Goal: Navigation & Orientation: Find specific page/section

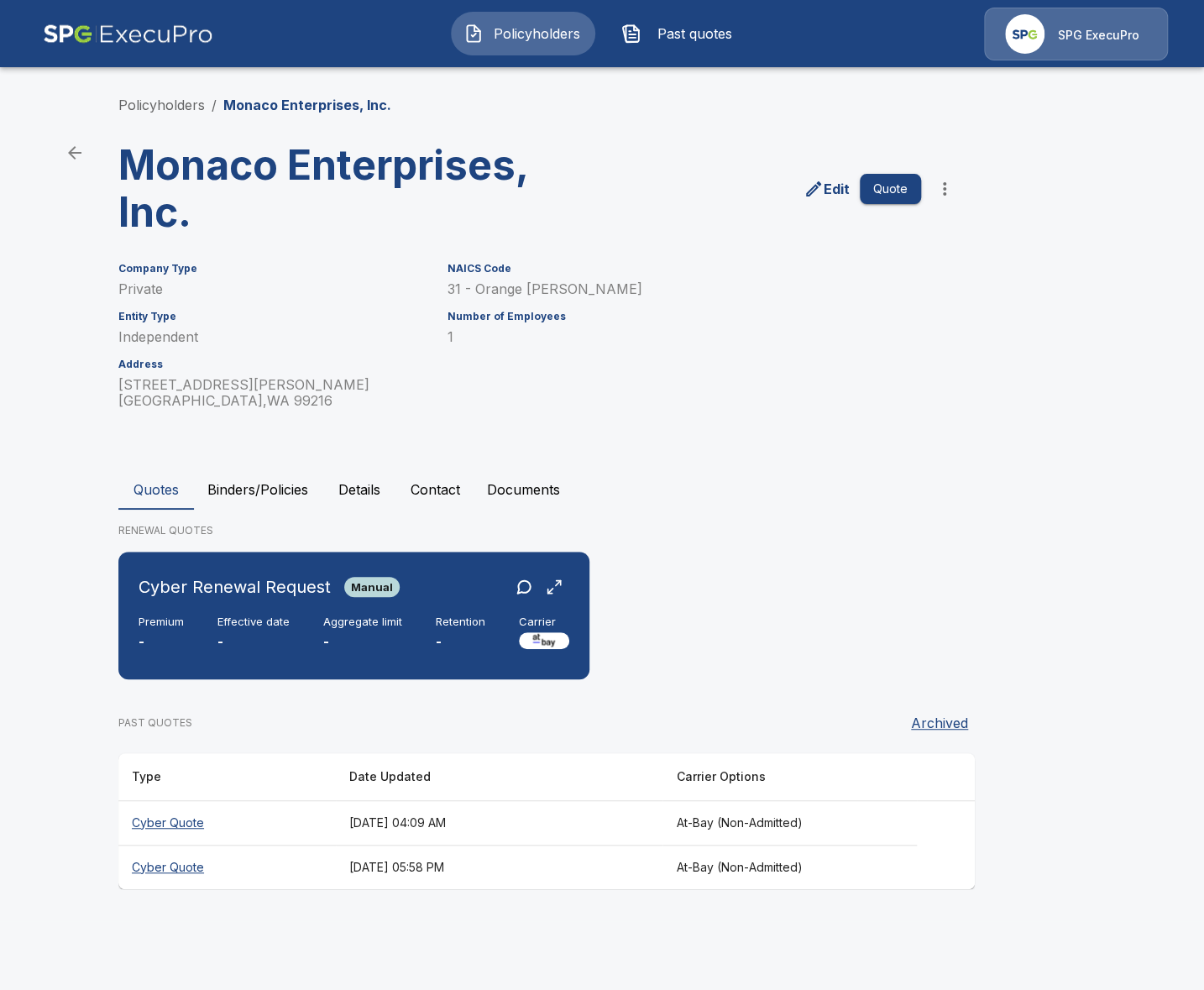
click at [152, 113] on li "Policyholders" at bounding box center [161, 104] width 86 height 20
click at [154, 107] on link "Policyholders" at bounding box center [161, 104] width 86 height 17
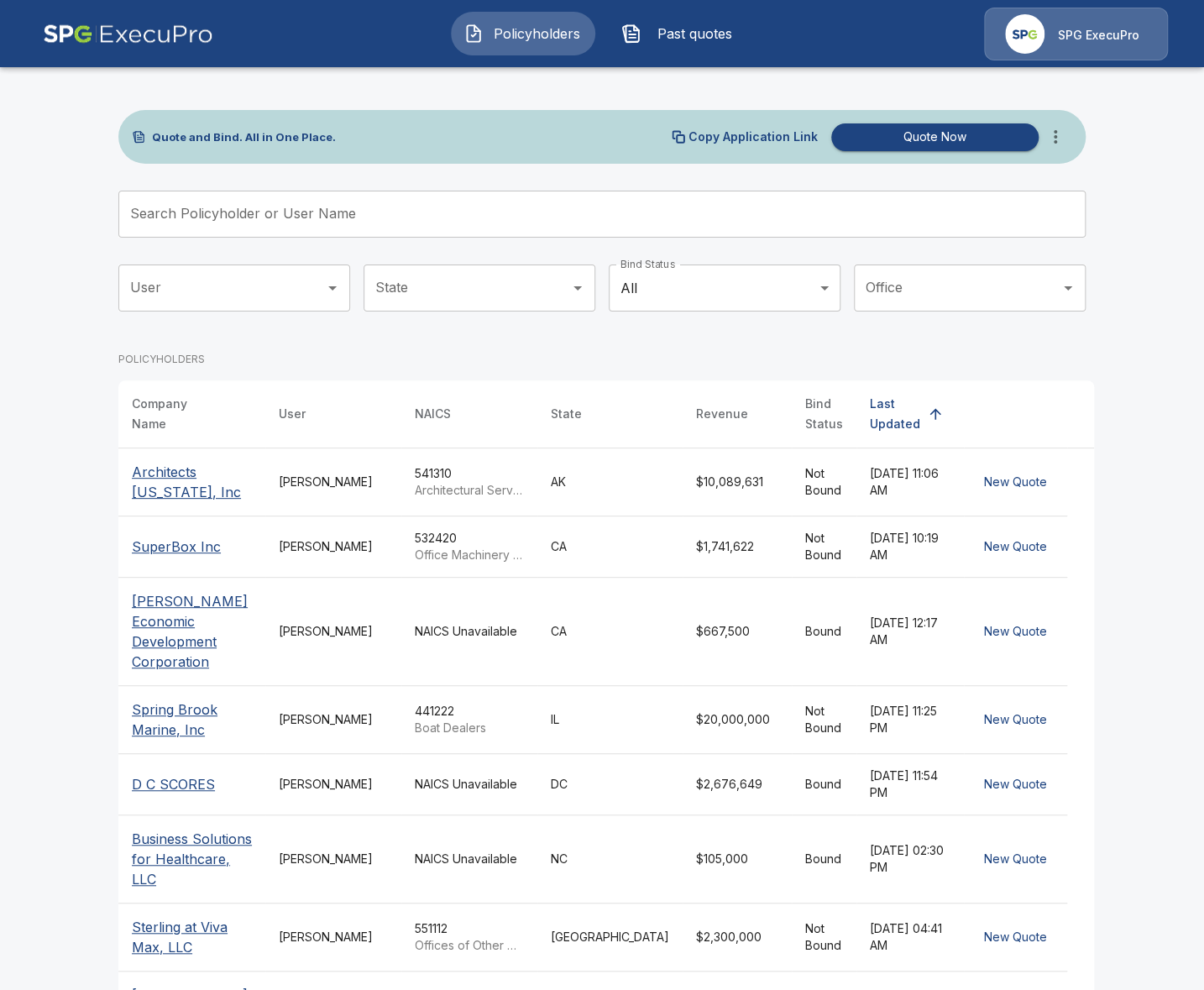
click at [177, 25] on img at bounding box center [128, 34] width 171 height 53
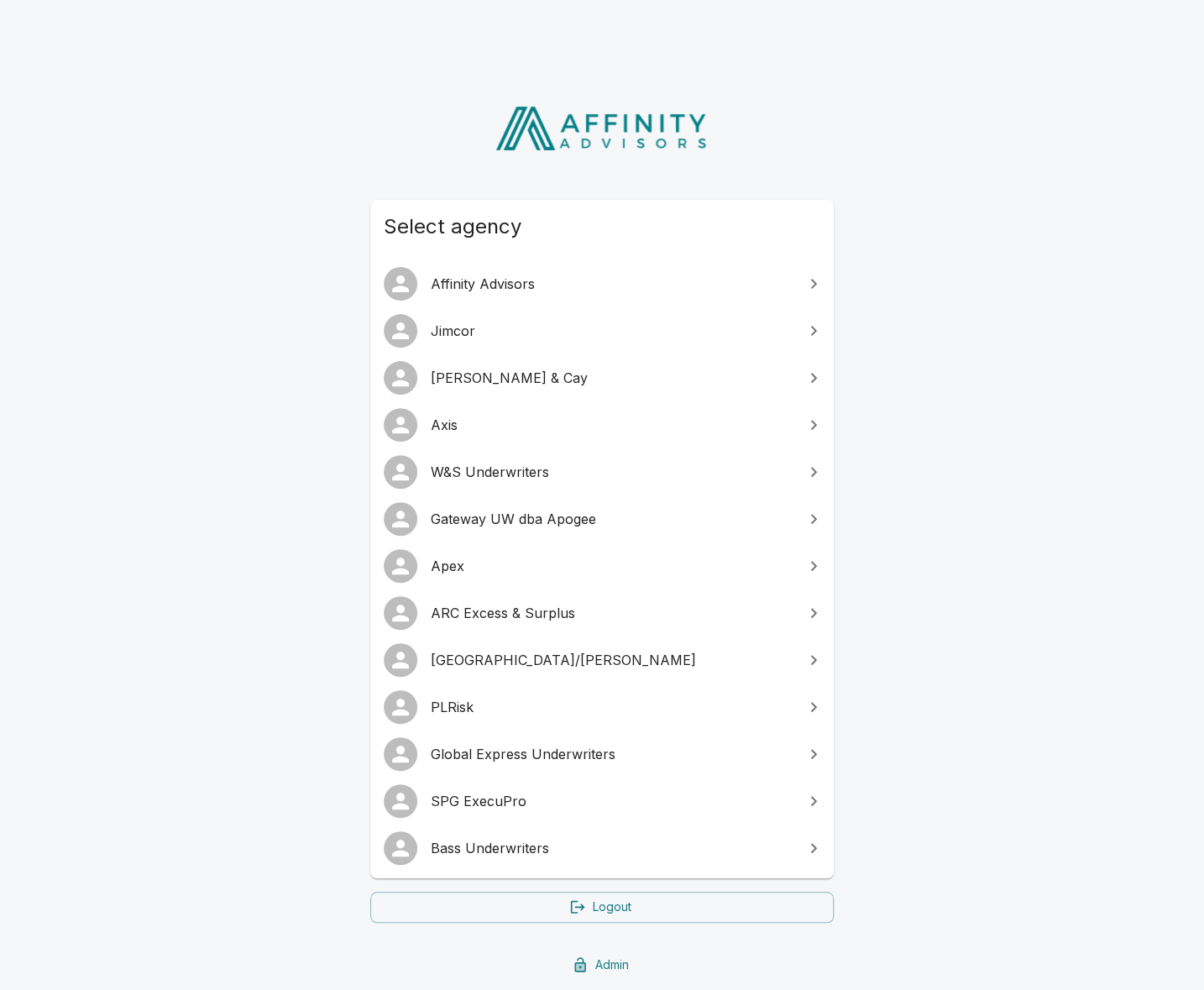
click at [502, 344] on link "Jimcor" at bounding box center [602, 331] width 464 height 47
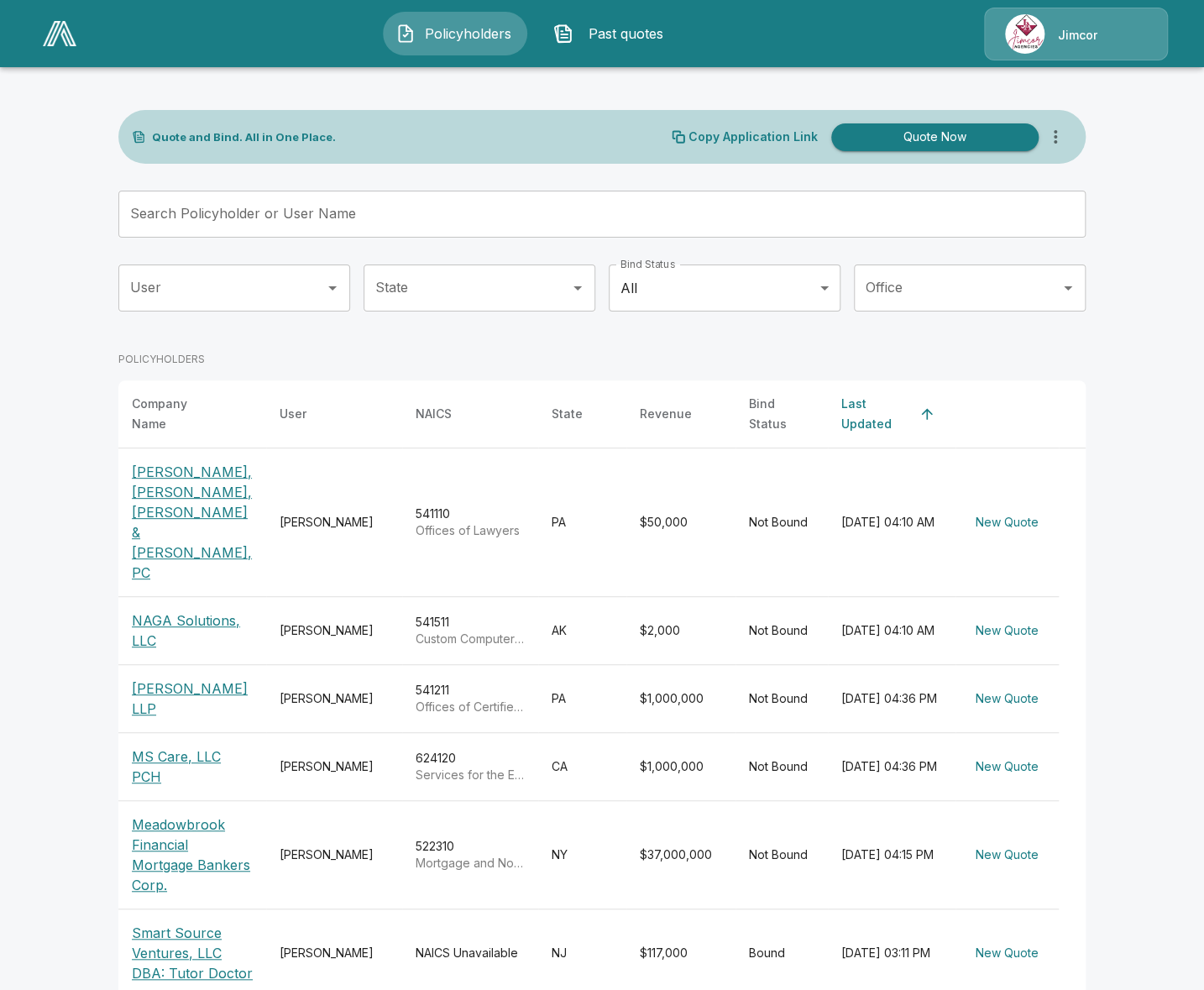
click at [1052, 140] on icon "more" at bounding box center [1055, 137] width 20 height 20
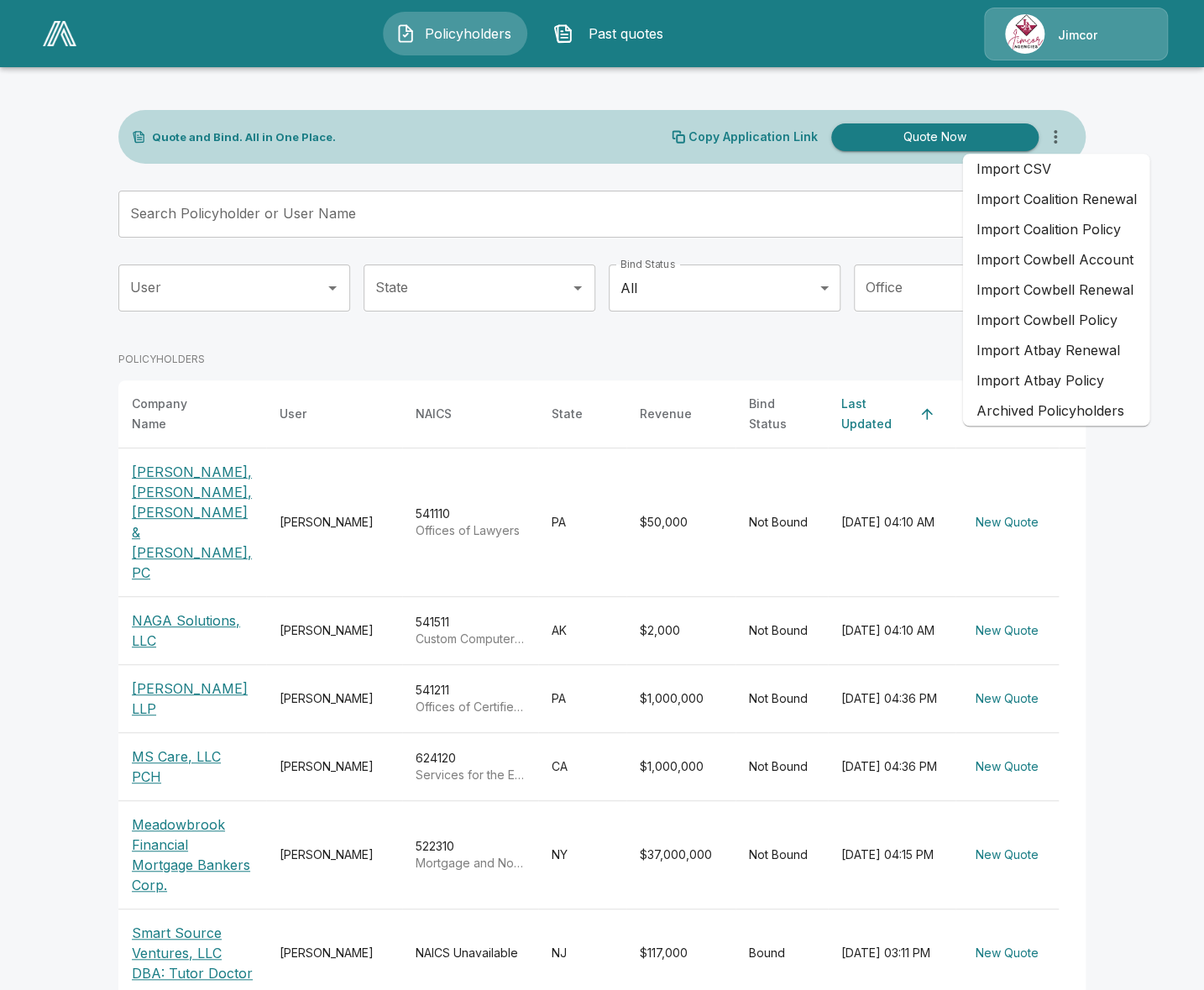
click at [1129, 671] on main "Quote and Bind. All in One Place. Copy Application Link Quote Now Search Policy…" at bounding box center [602, 692] width 1204 height 1384
